Goal: Contribute content: Contribute content

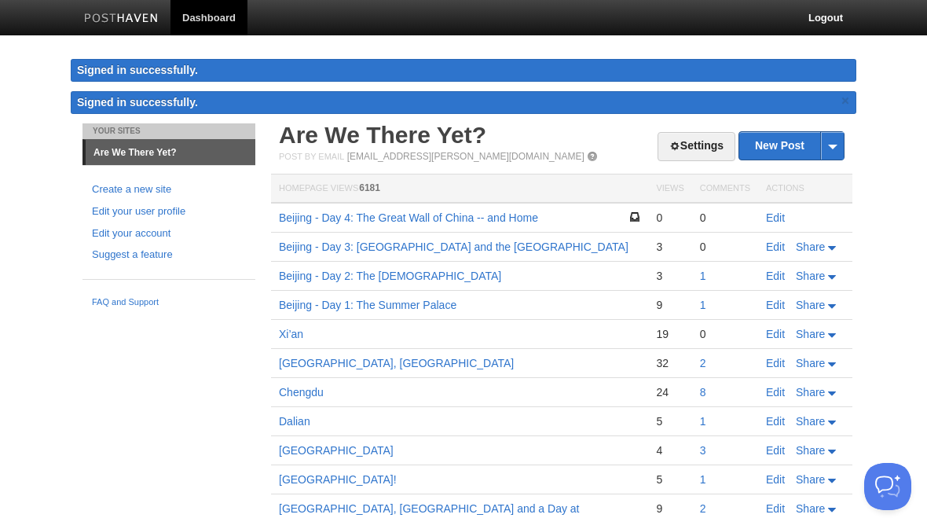
click at [776, 217] on link "Edit" at bounding box center [775, 217] width 19 height 13
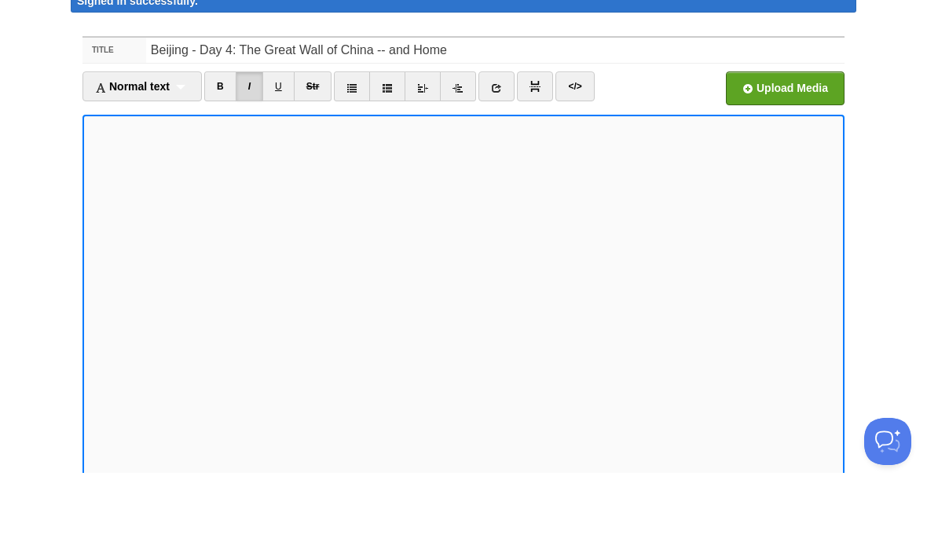
click at [788, 122] on input "file" at bounding box center [310, 162] width 1189 height 80
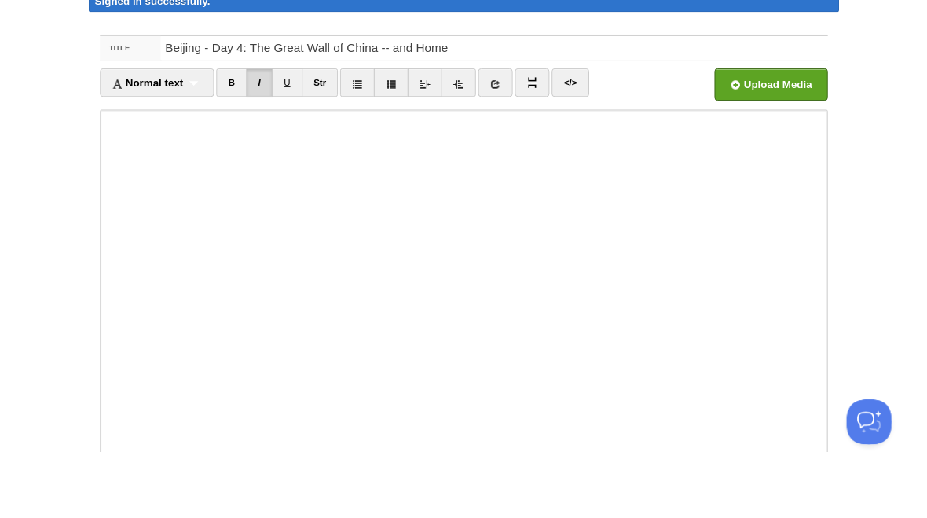
scroll to position [69, 0]
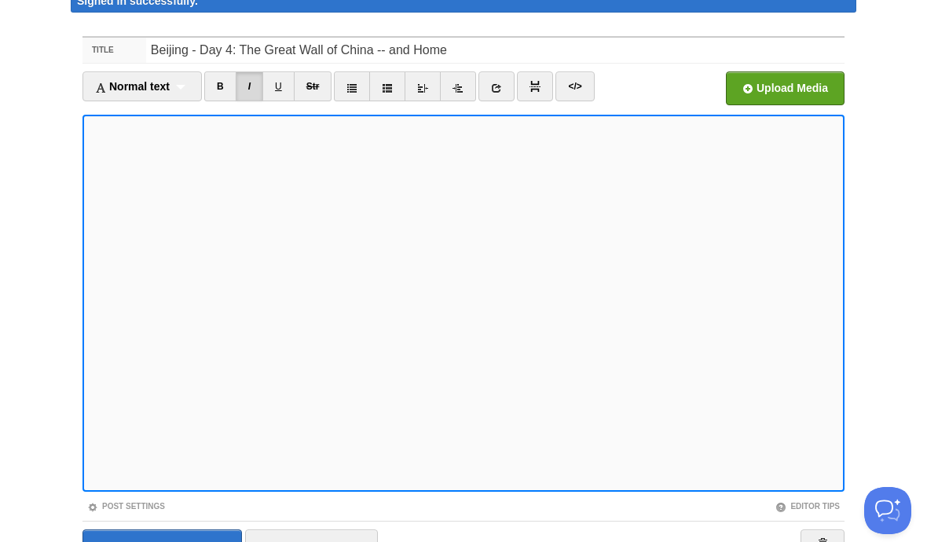
click at [796, 84] on input "file" at bounding box center [310, 93] width 1189 height 80
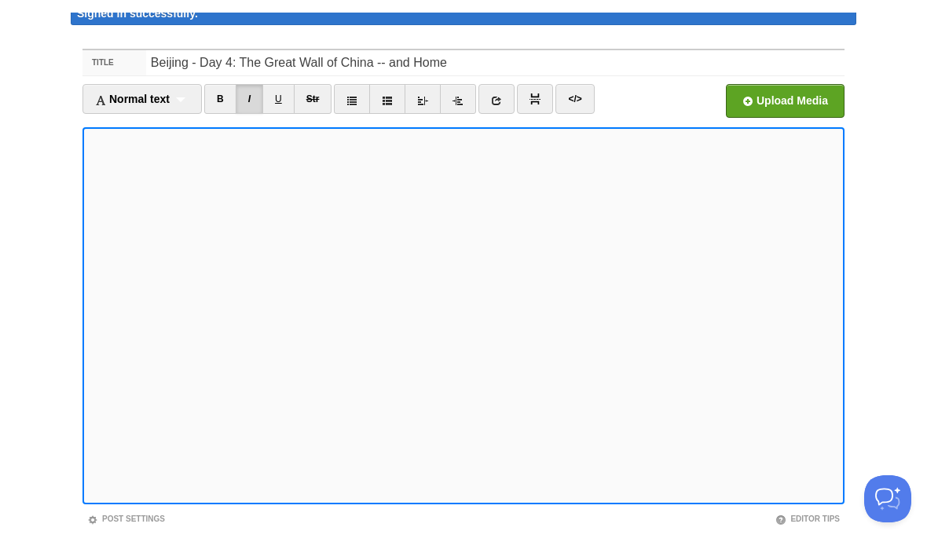
scroll to position [53, 0]
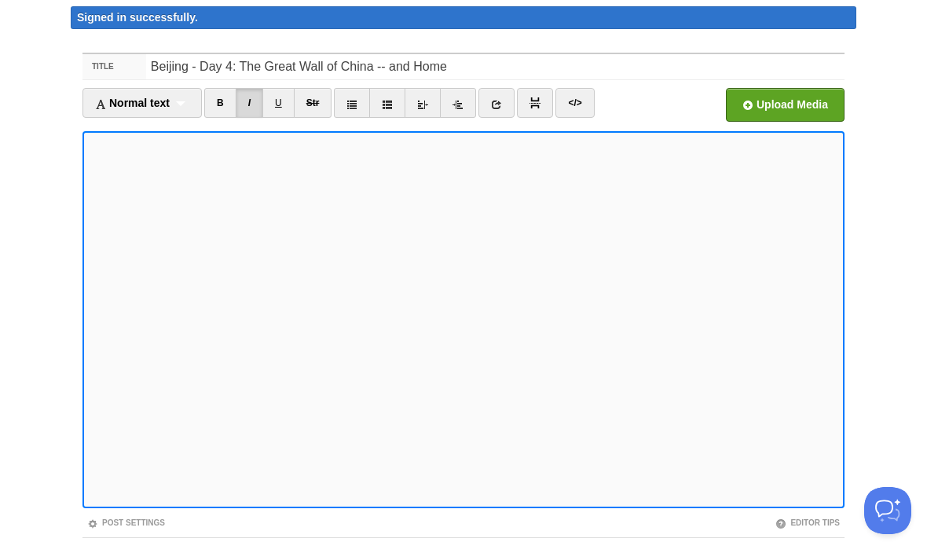
click at [792, 106] on input "file" at bounding box center [310, 109] width 1189 height 80
click at [799, 108] on input "file" at bounding box center [310, 109] width 1189 height 80
click at [799, 105] on input "file" at bounding box center [310, 109] width 1189 height 80
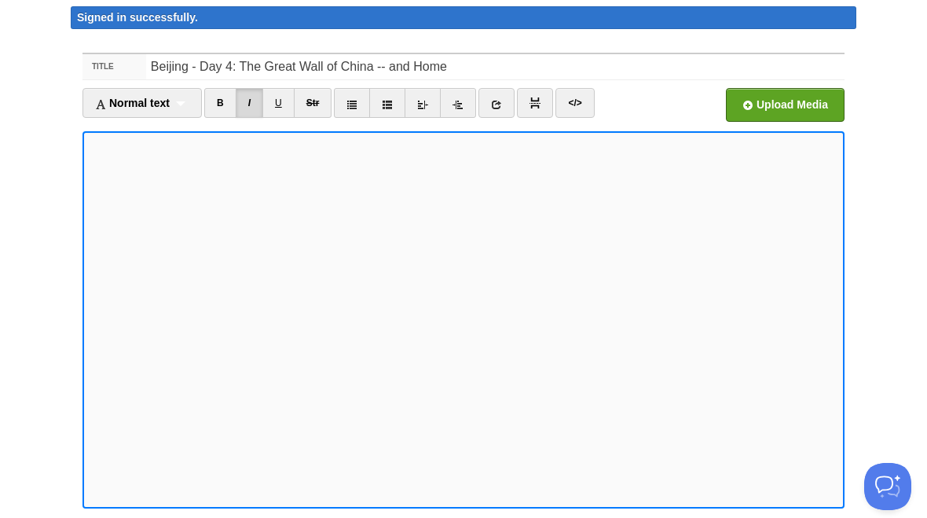
click at [87, 268] on iframe at bounding box center [463, 319] width 762 height 377
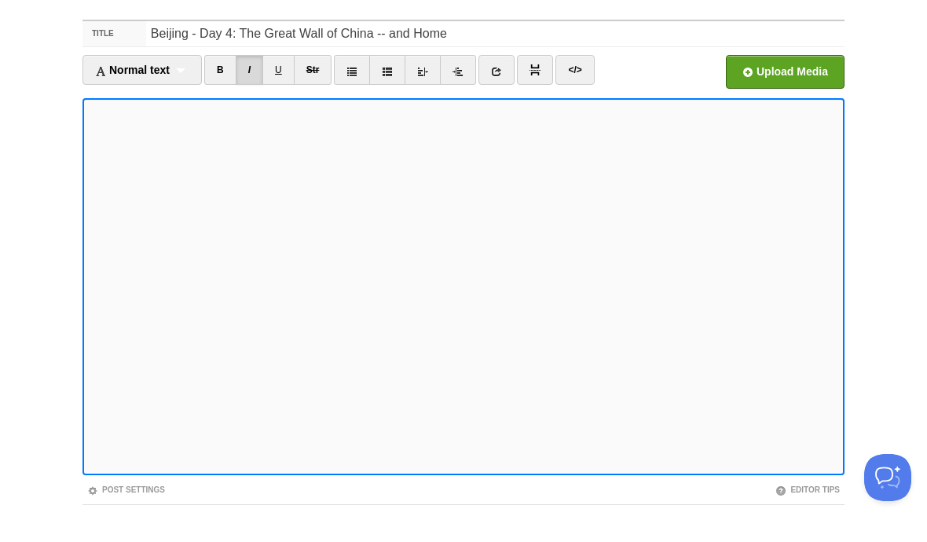
click at [796, 72] on input "file" at bounding box center [310, 109] width 1189 height 80
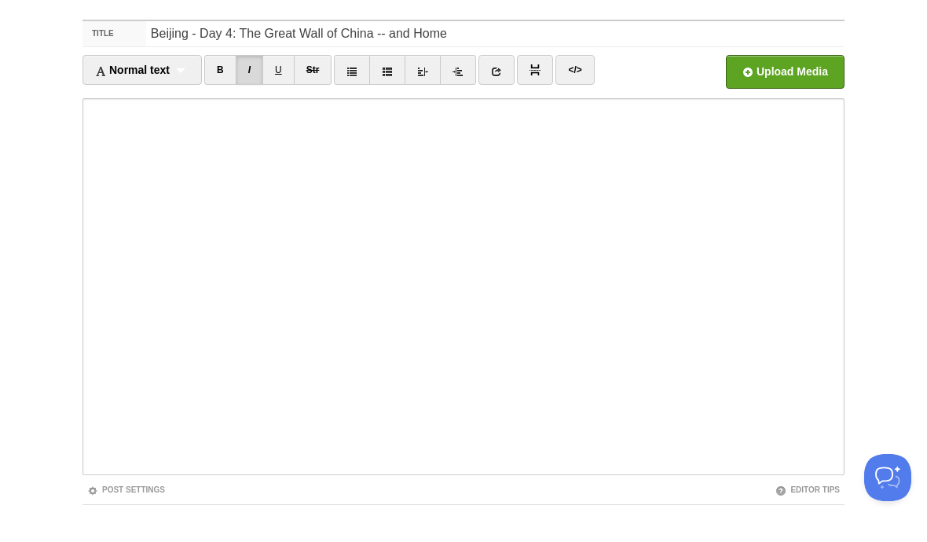
scroll to position [86, 0]
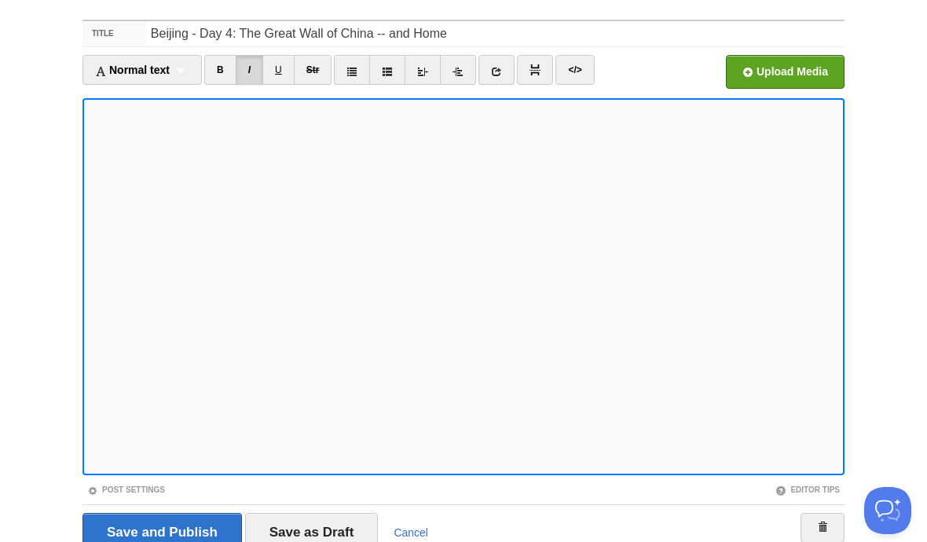
click at [805, 72] on input "file" at bounding box center [310, 76] width 1189 height 80
click at [797, 68] on input "file" at bounding box center [310, 76] width 1189 height 80
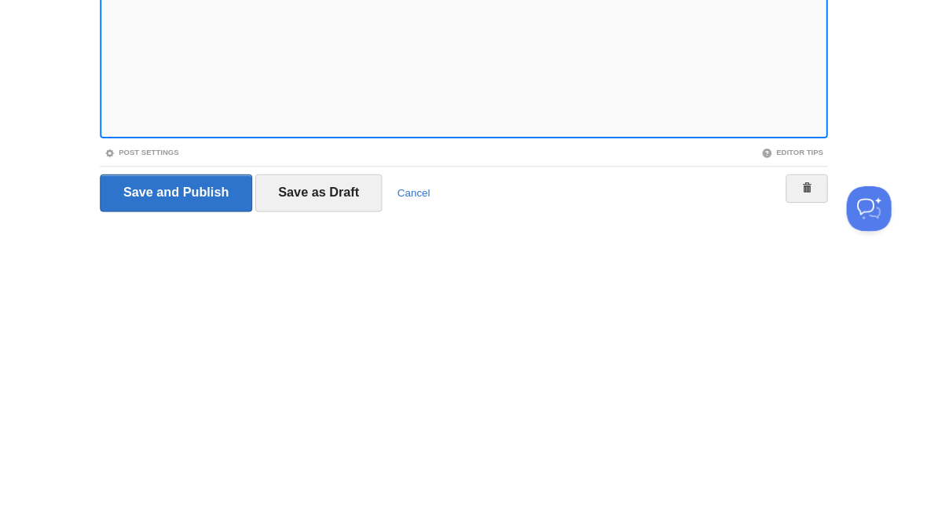
scroll to position [154, 0]
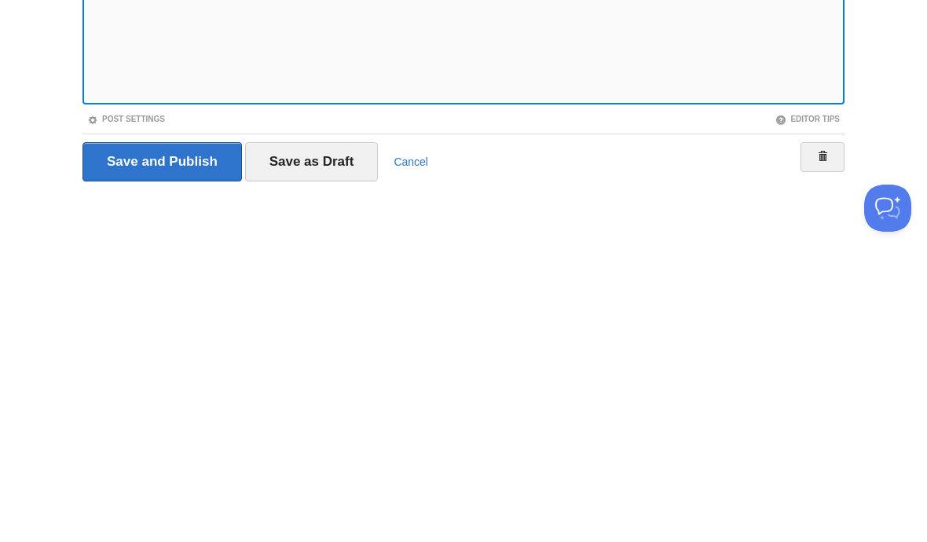
click at [326, 444] on input "Save as Draft" at bounding box center [312, 463] width 134 height 39
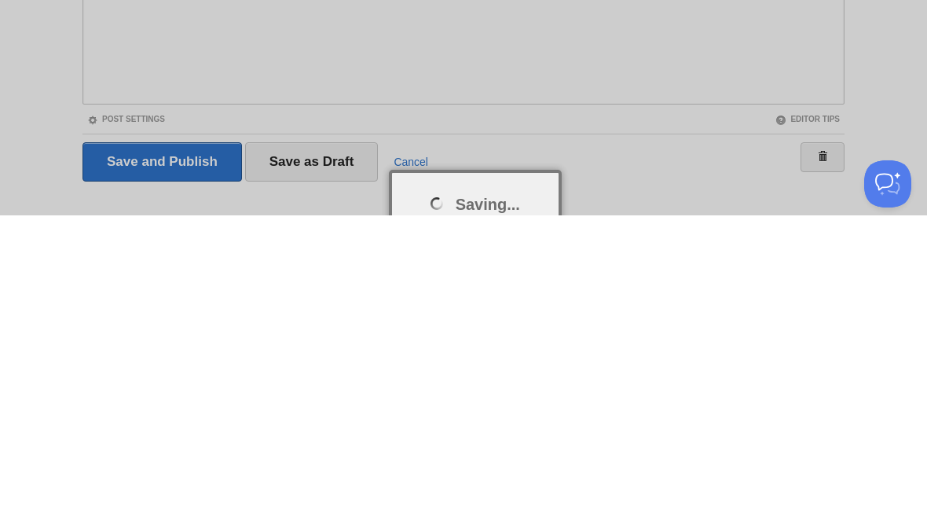
scroll to position [178, 0]
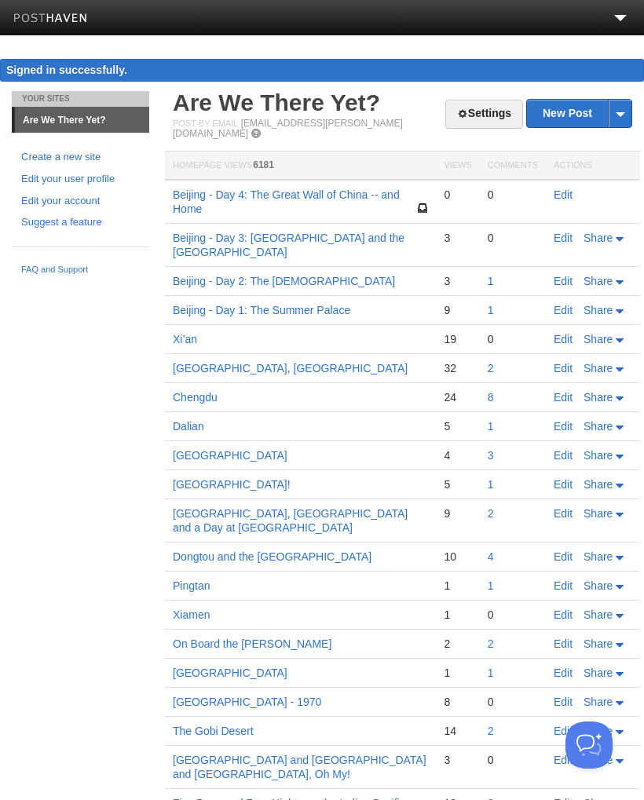
click at [572, 180] on td "Edit" at bounding box center [593, 202] width 94 height 44
click at [560, 188] on link "Edit" at bounding box center [563, 194] width 19 height 13
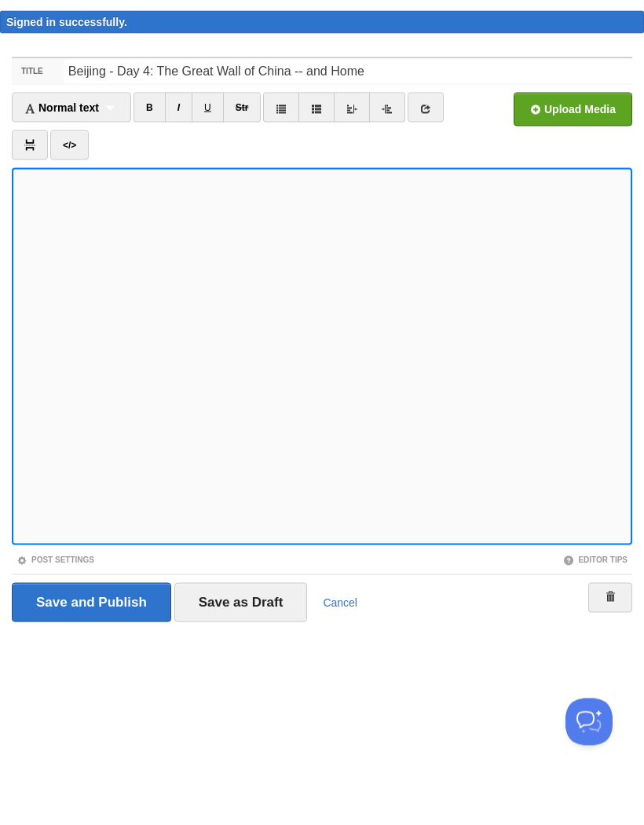
click at [579, 122] on input "file" at bounding box center [98, 162] width 1189 height 80
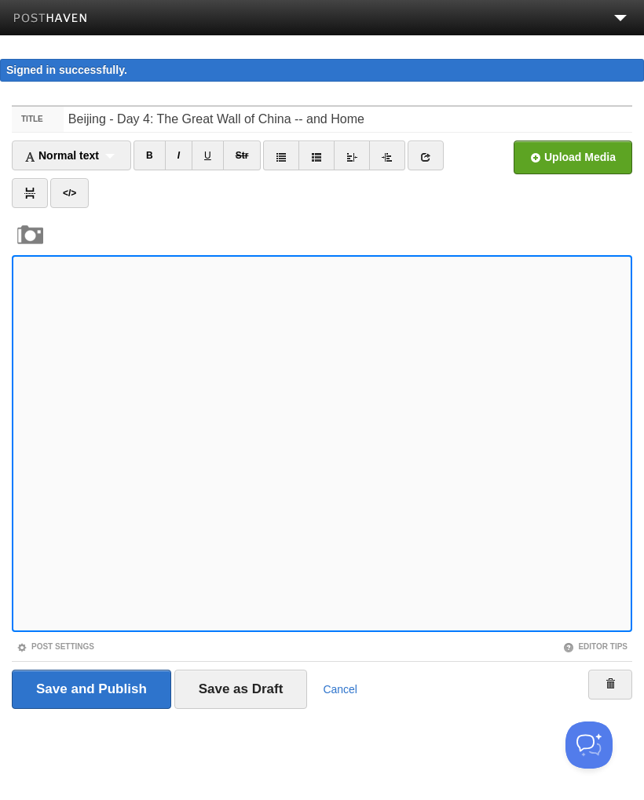
click at [245, 517] on input "Save as Draft" at bounding box center [241, 689] width 134 height 39
